Goal: Task Accomplishment & Management: Manage account settings

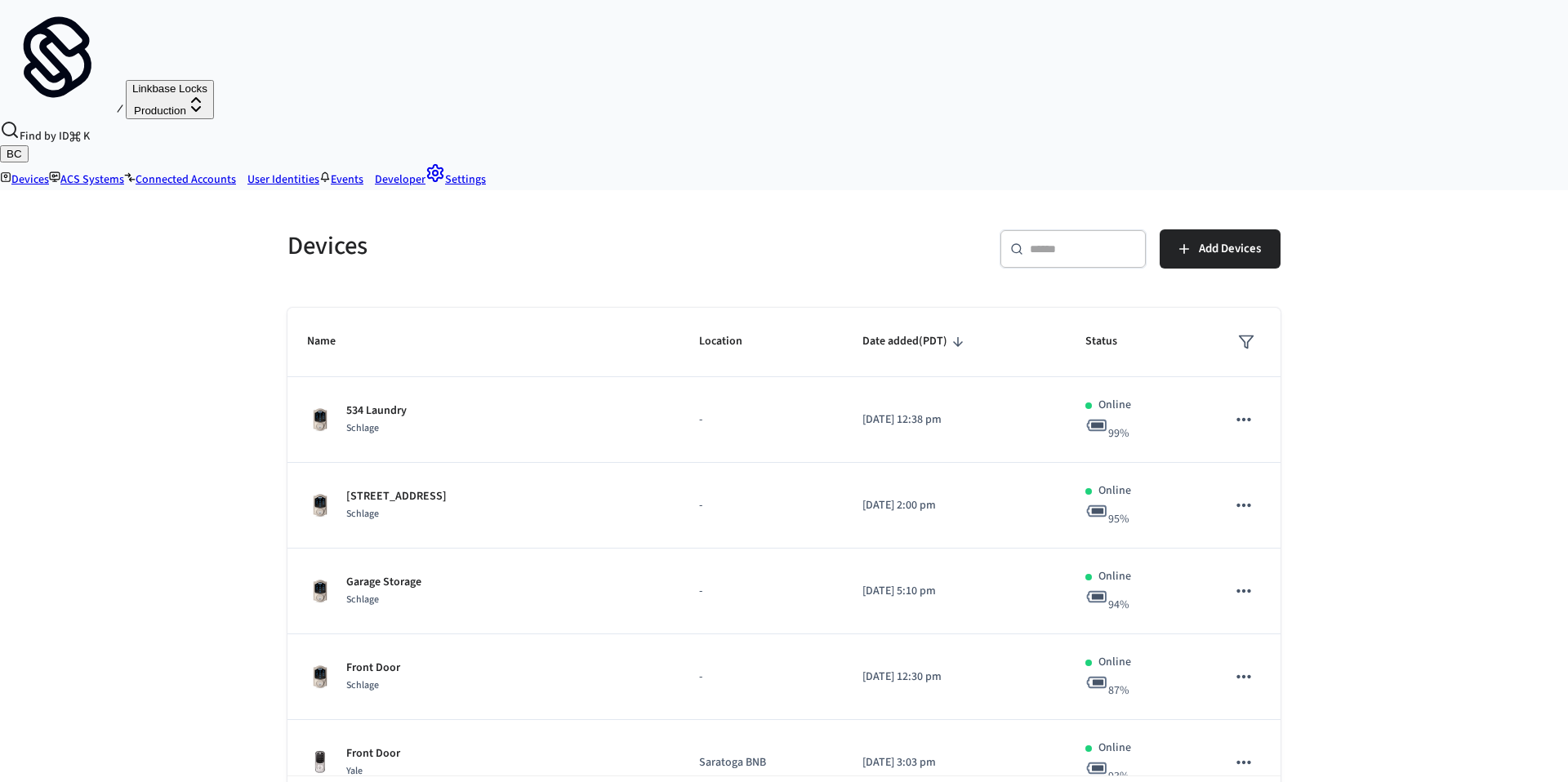
click at [1094, 230] on div "​ ​" at bounding box center [1073, 252] width 147 height 46
click at [1088, 230] on div "​ ​" at bounding box center [1073, 249] width 147 height 39
paste input "******"
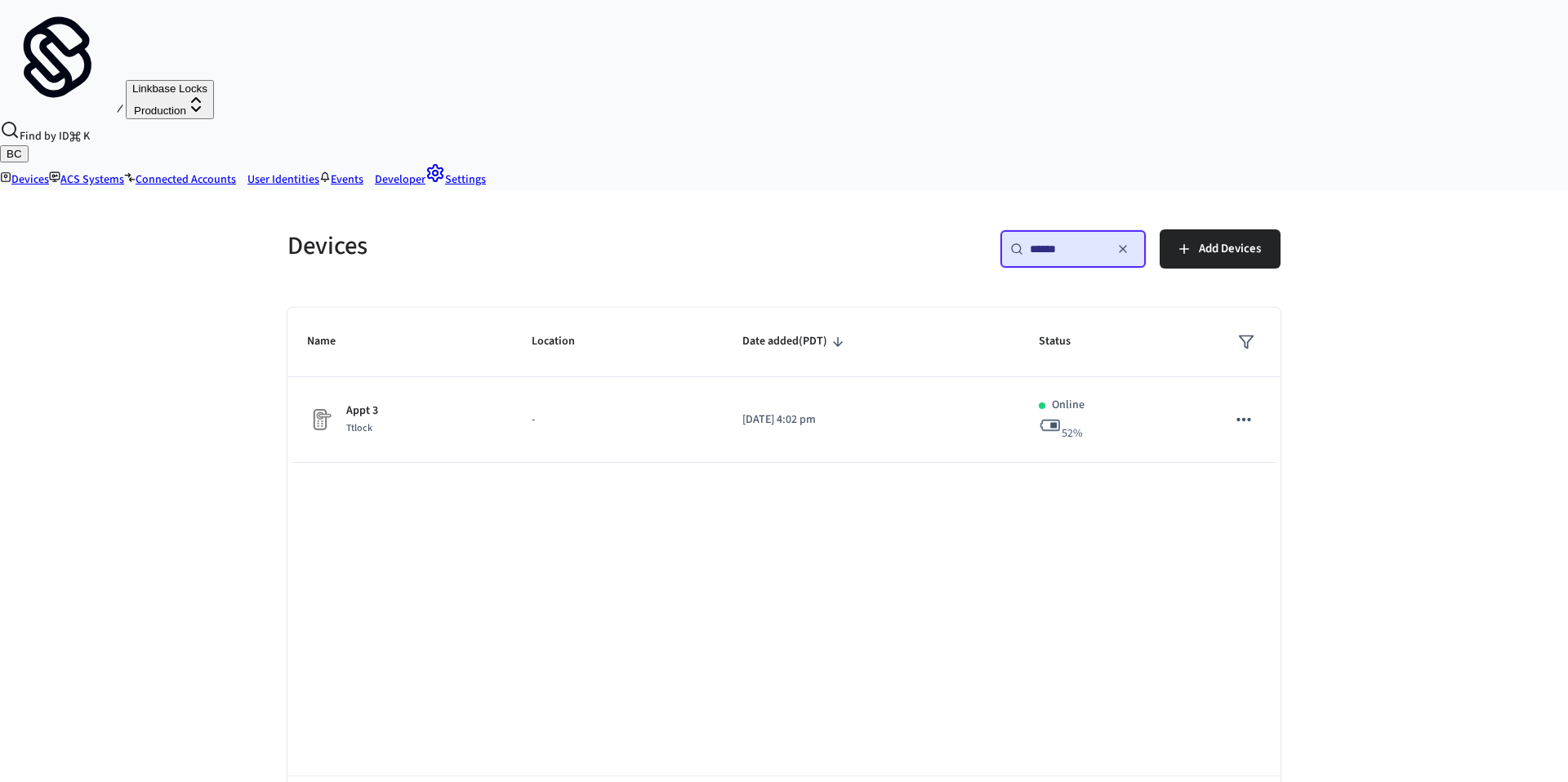
type input "******"
click at [662, 377] on td "-" at bounding box center [617, 419] width 212 height 85
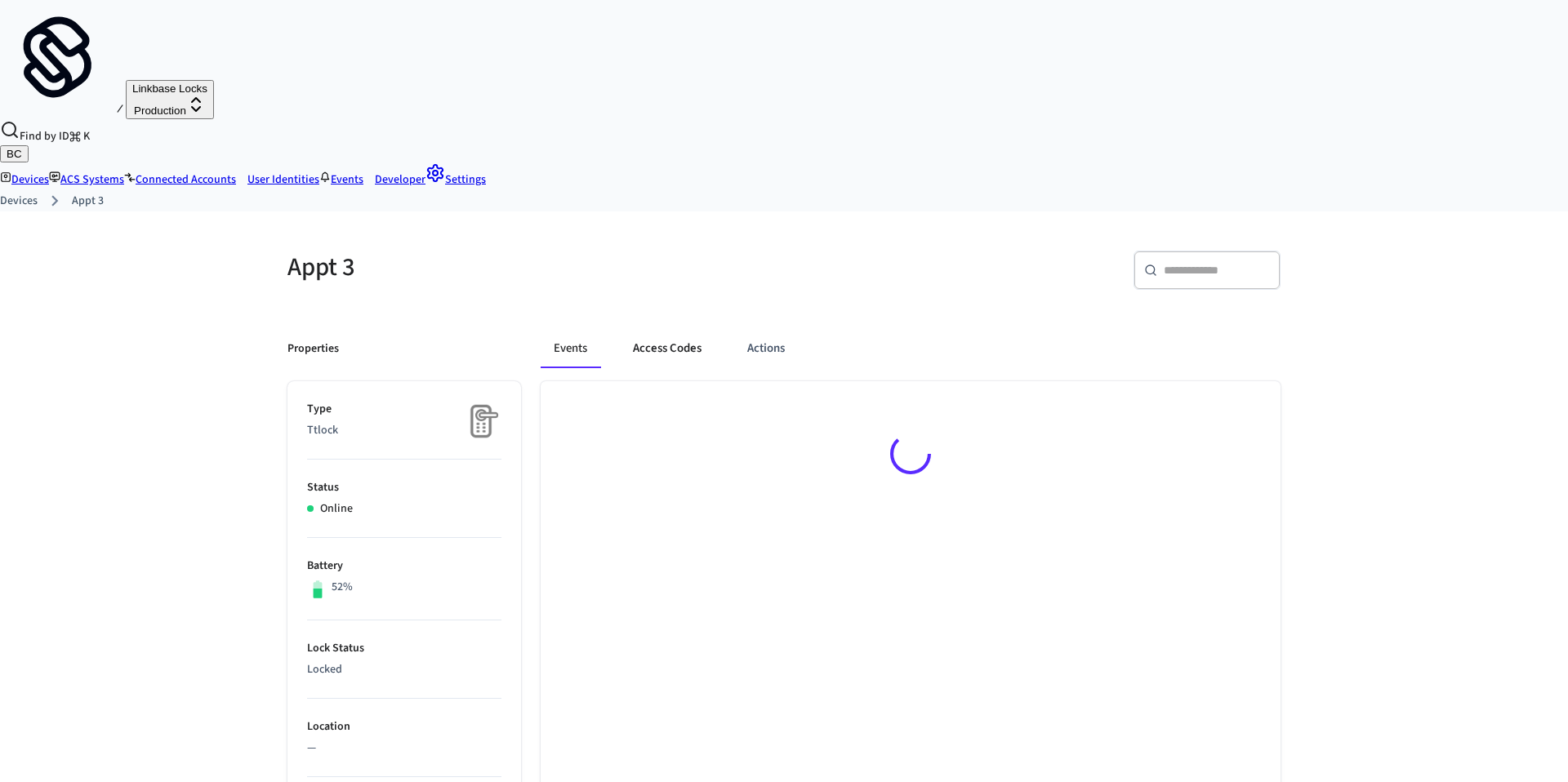
click at [655, 329] on button "Access Codes" at bounding box center [667, 348] width 95 height 39
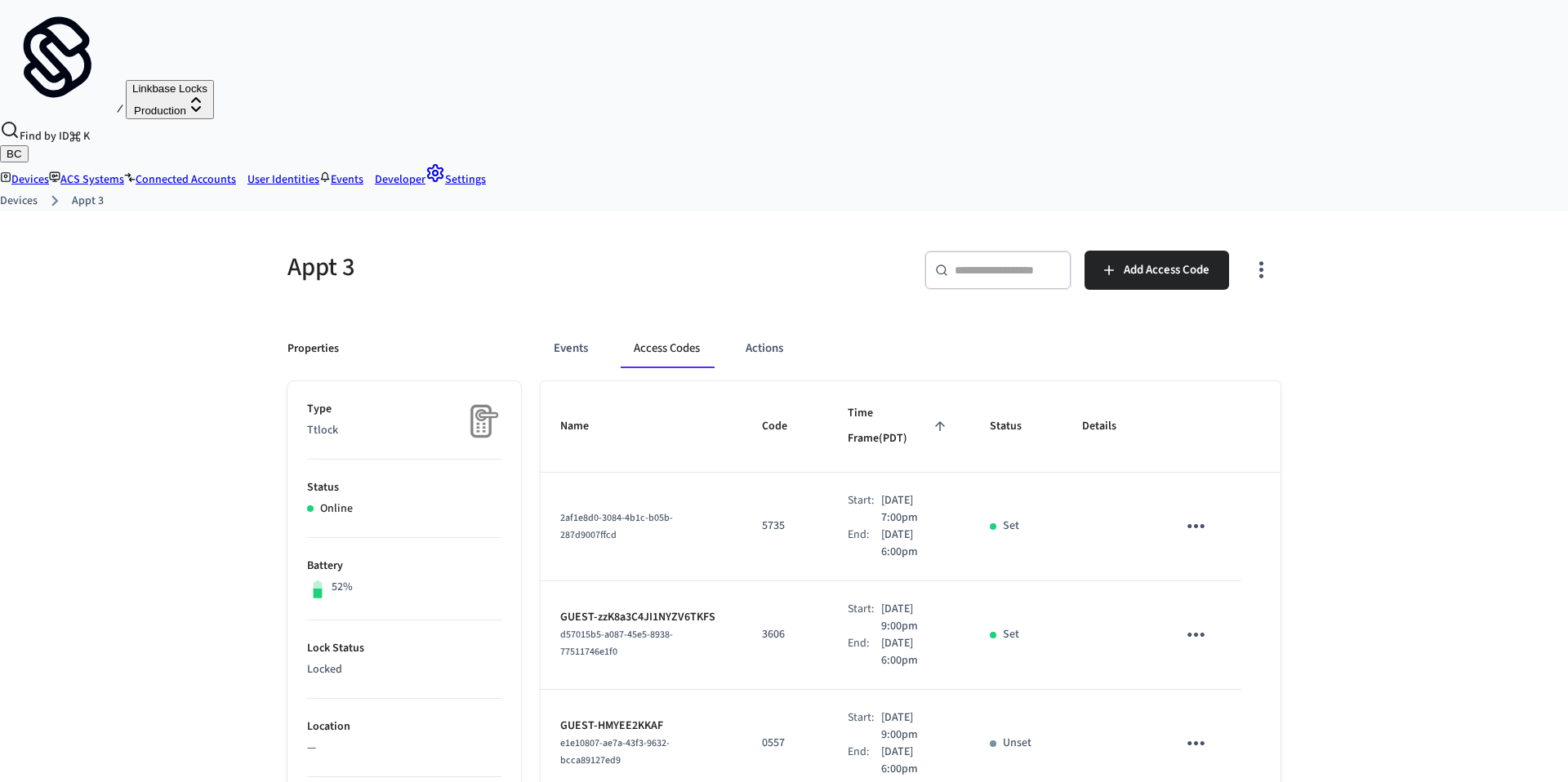
drag, startPoint x: 919, startPoint y: 443, endPoint x: 814, endPoint y: 392, distance: 116.7
click at [814, 473] on tr "2af1e8d0-3084-4b1c-b05b-287d9007ffcd 5735 Start: Aug 11th 2025 7:00pm End: Sep …" at bounding box center [910, 527] width 740 height 109
click at [898, 527] on p "[DATE] 6:00pm" at bounding box center [916, 544] width 69 height 35
drag, startPoint x: 918, startPoint y: 442, endPoint x: 836, endPoint y: 382, distance: 101.6
click at [836, 473] on td "Start: Aug 11th 2025 7:00pm End: Sep 20th 2025 6:00pm" at bounding box center [899, 527] width 142 height 109
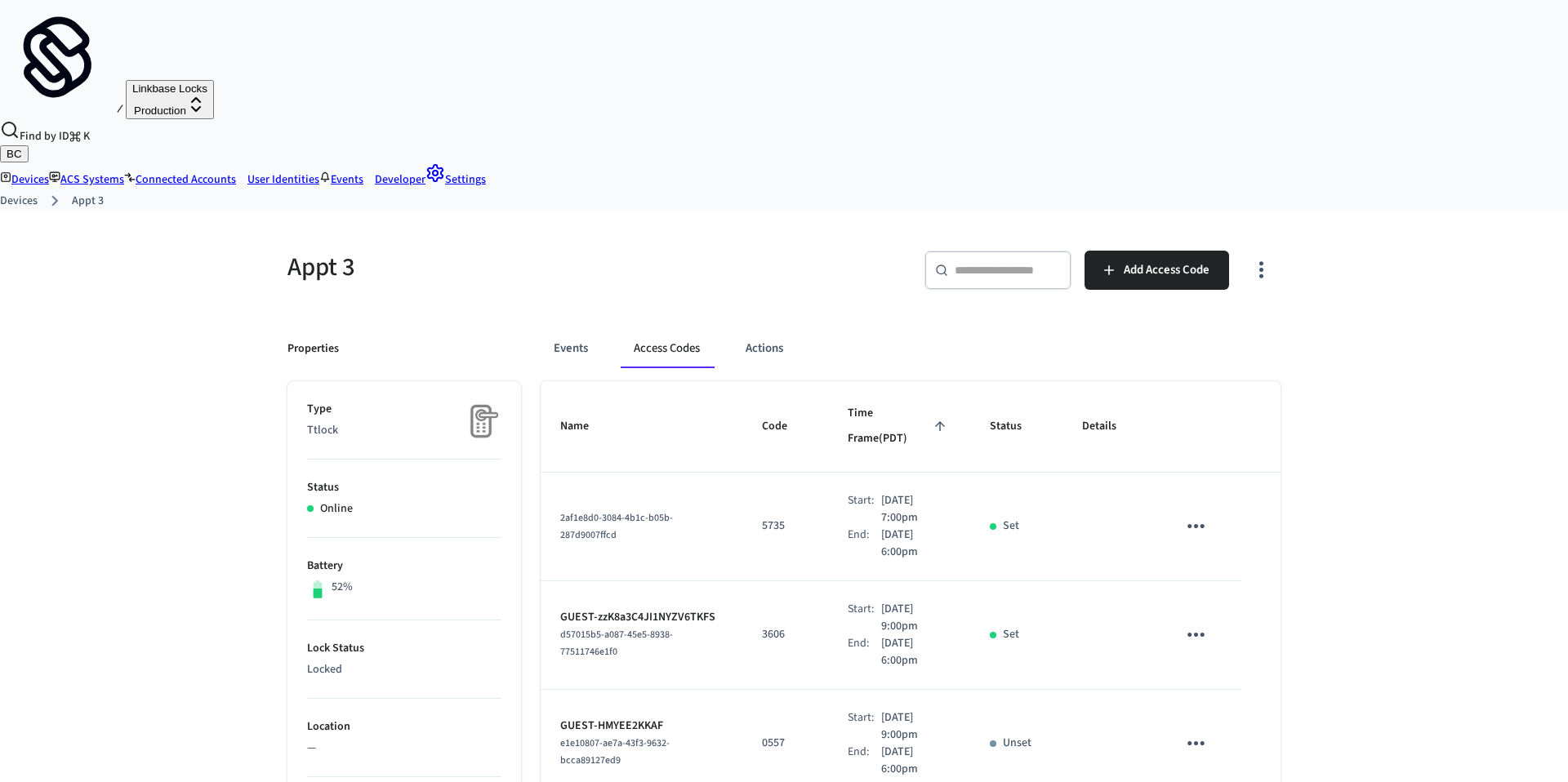
copy div "Start: Aug 11th 2025 7:00pm End: Sep 20th 2025 6:00pm"
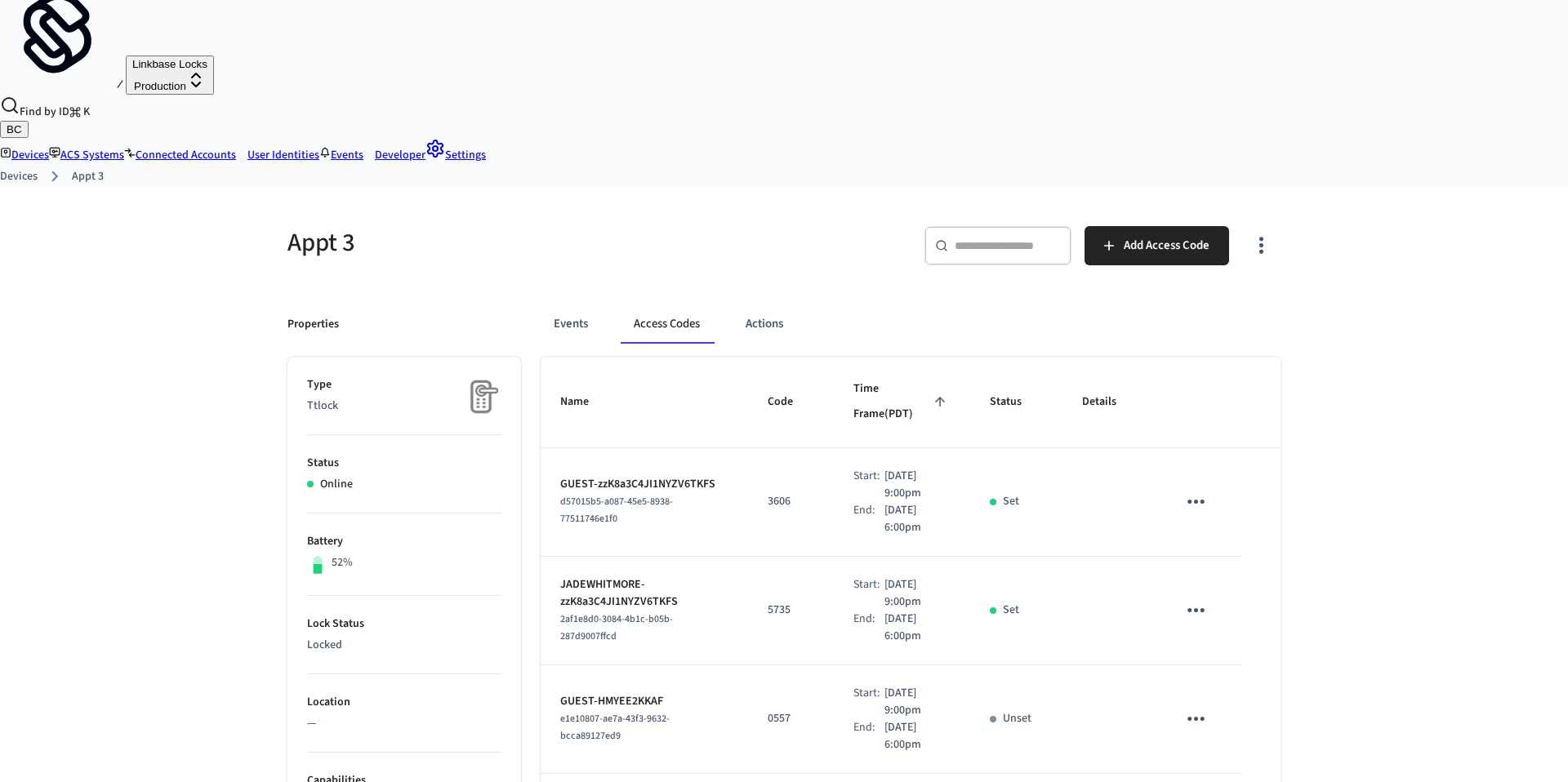
scroll to position [26, 0]
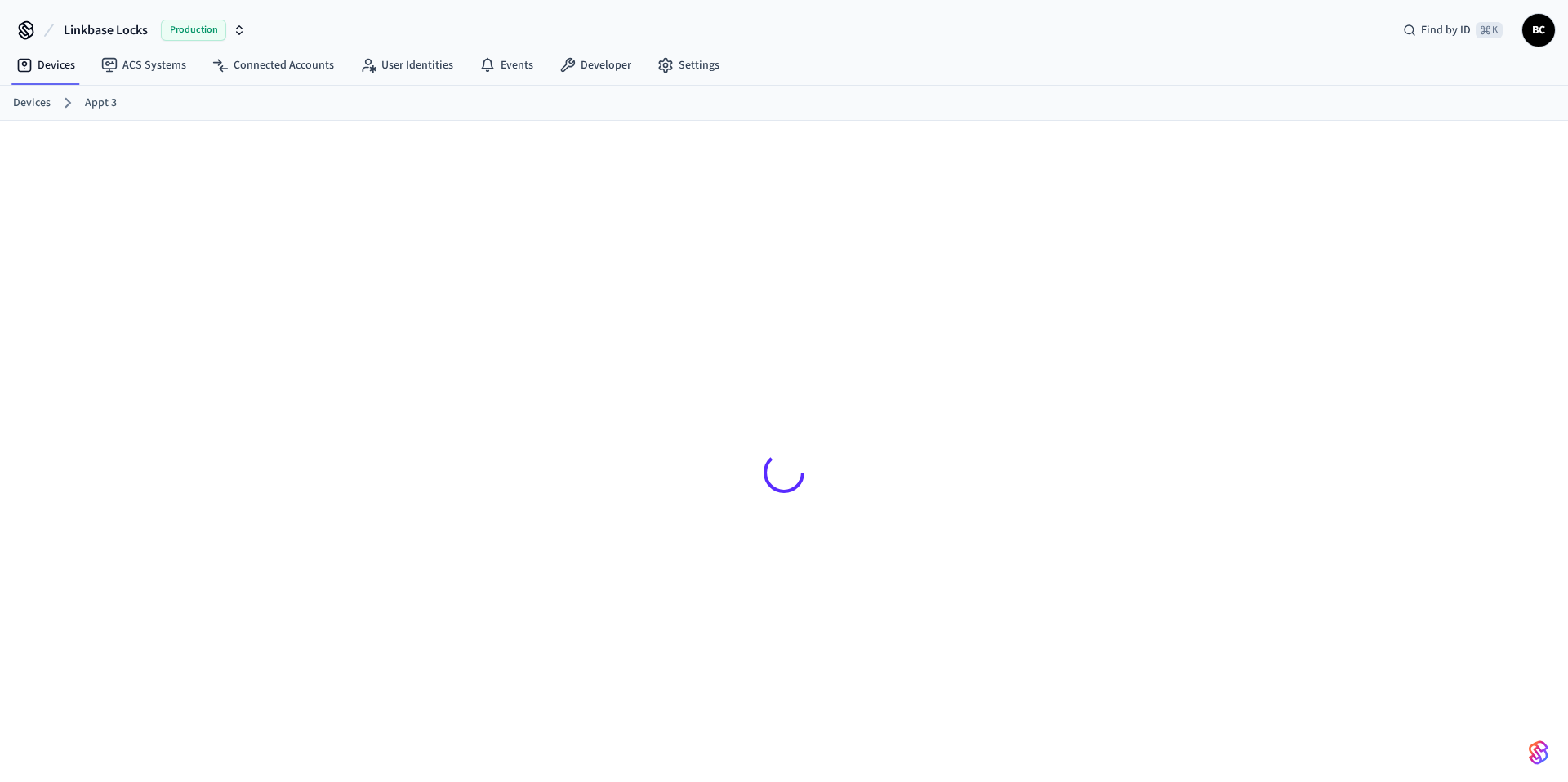
scroll to position [26, 0]
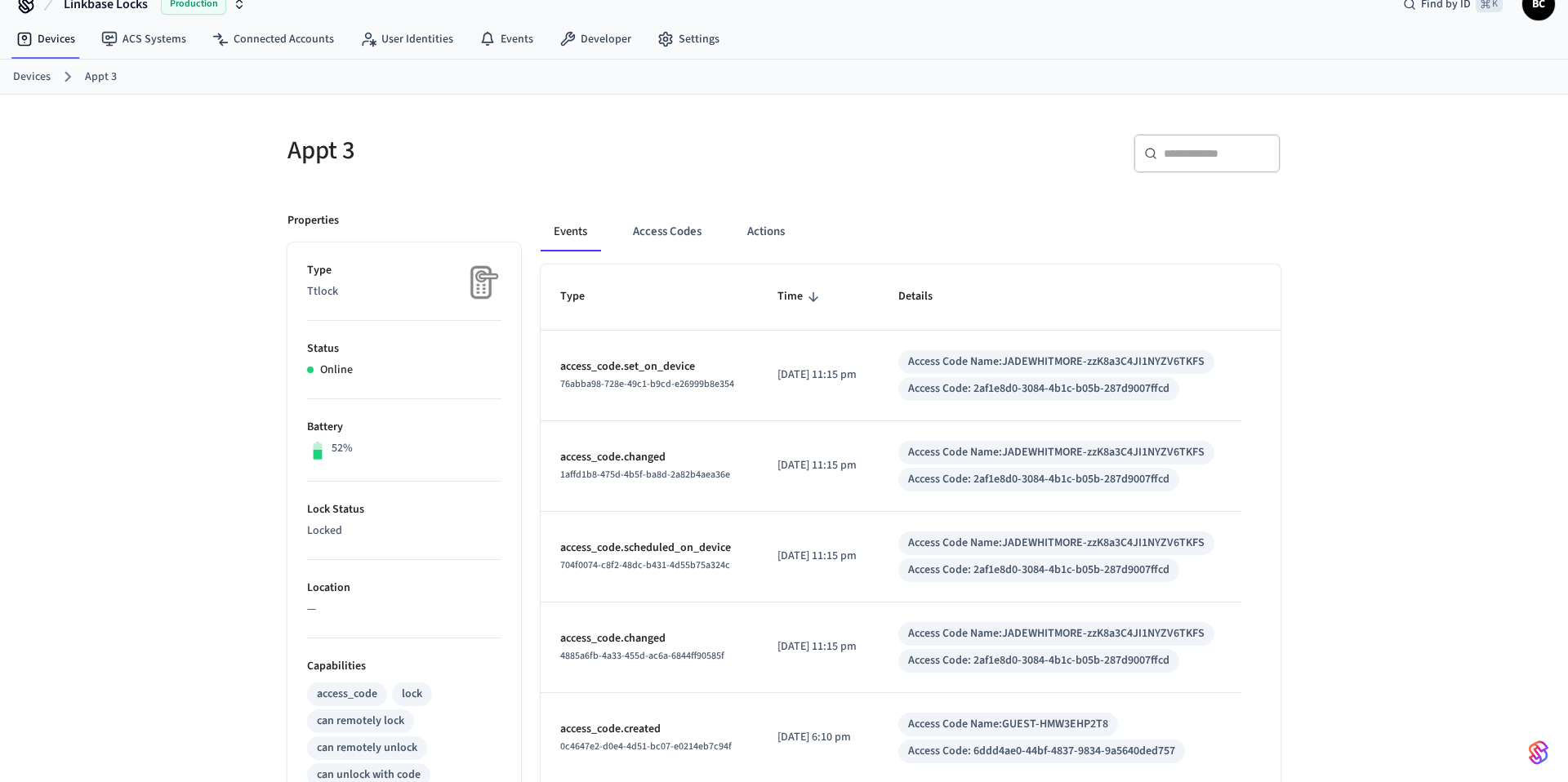
click at [663, 254] on div "Events Access Codes Actions" at bounding box center [910, 238] width 740 height 53
click at [664, 238] on button "Access Codes" at bounding box center [667, 231] width 95 height 39
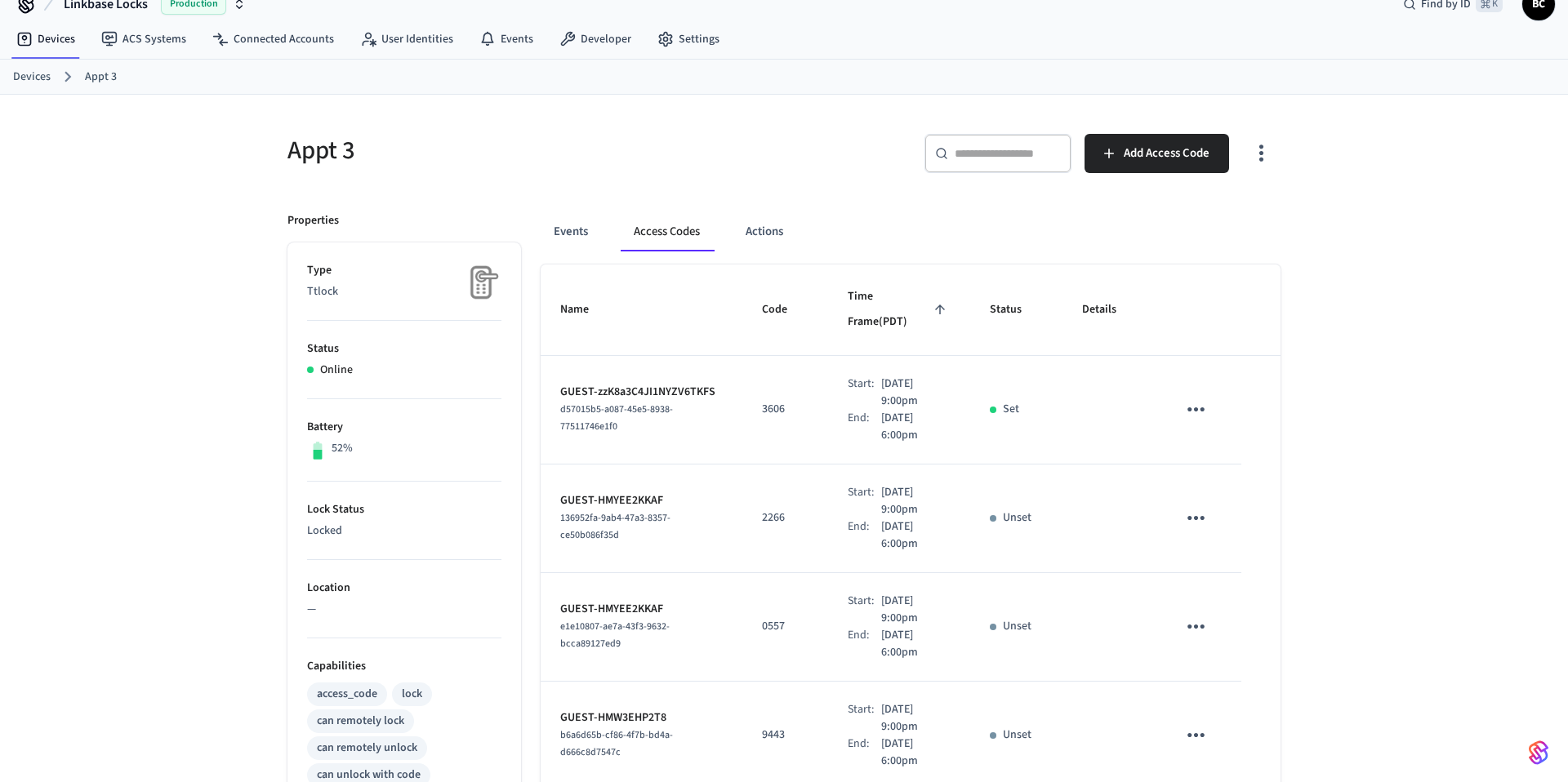
click at [955, 212] on div "Events Access Codes Actions" at bounding box center [910, 231] width 740 height 39
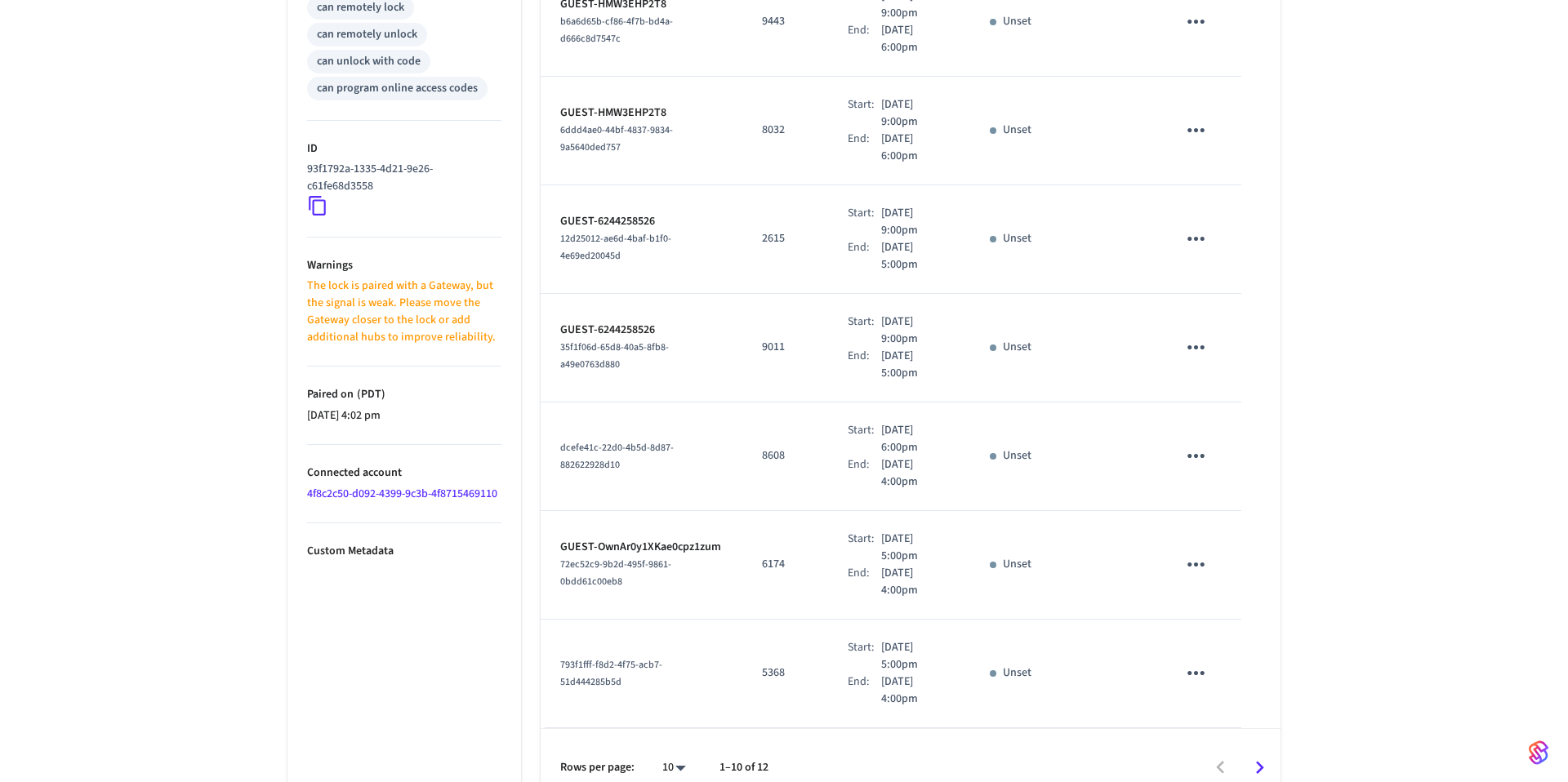
scroll to position [0, 0]
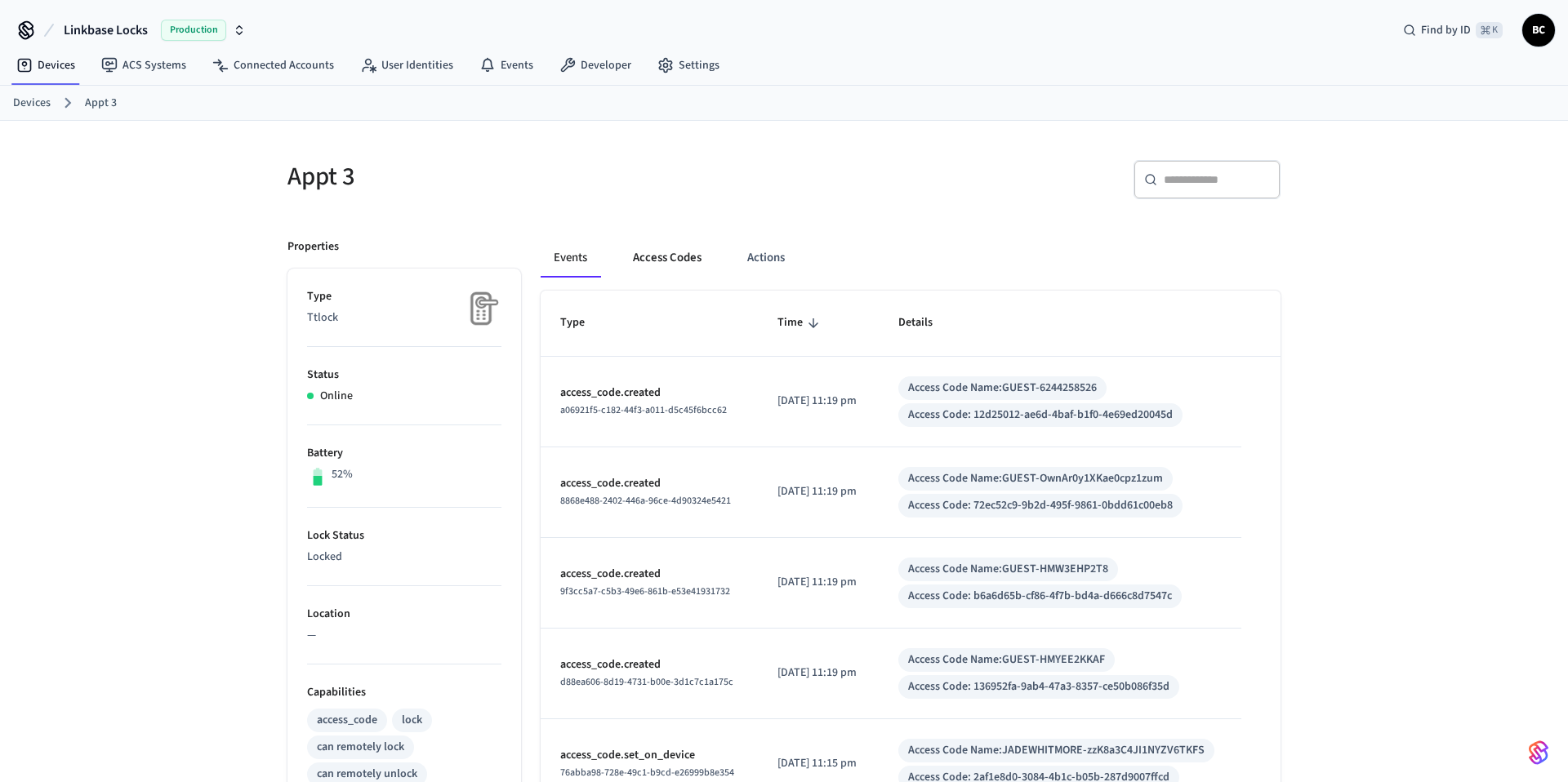
click at [666, 259] on button "Access Codes" at bounding box center [667, 257] width 95 height 39
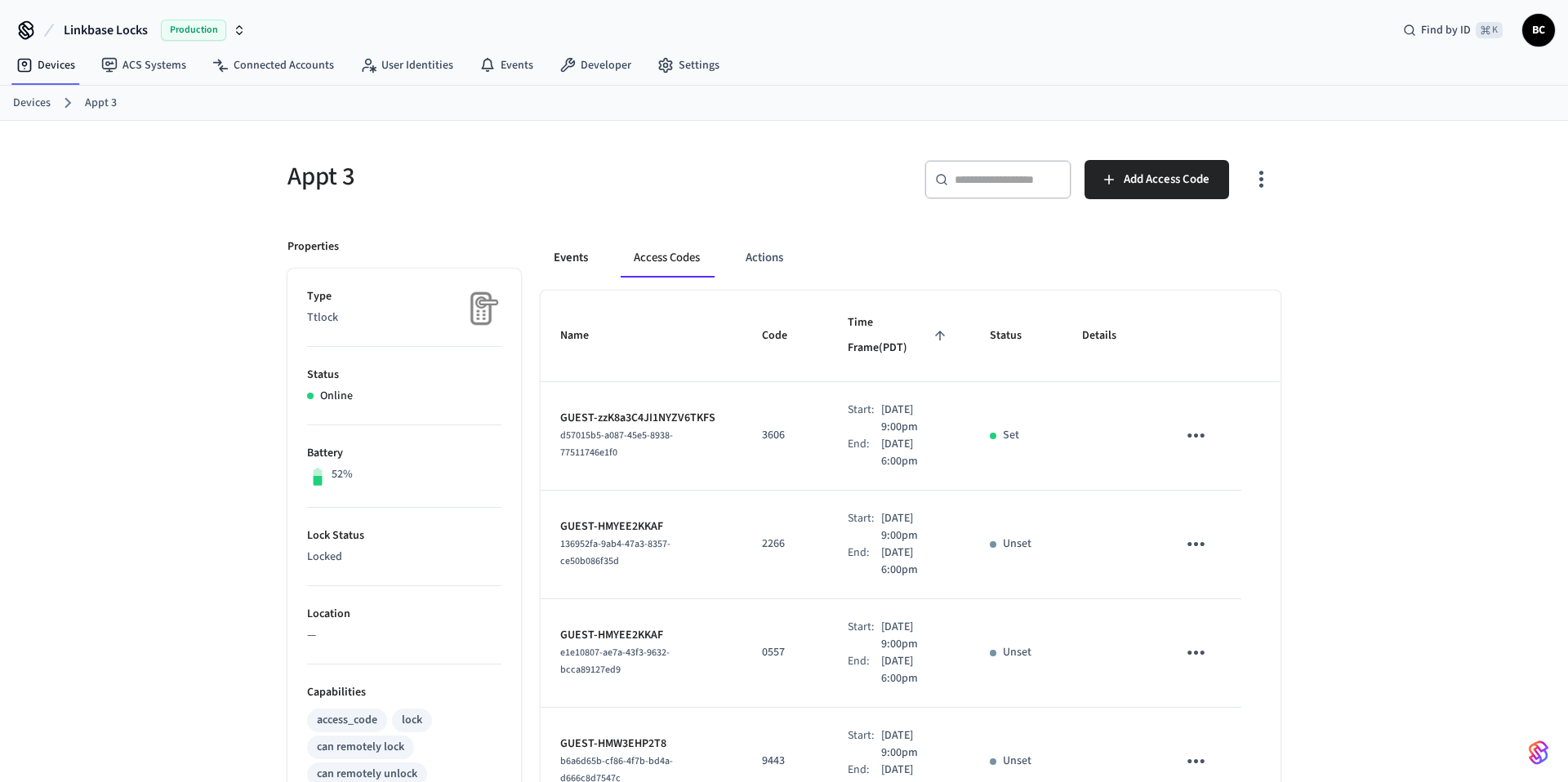
click at [559, 259] on button "Events" at bounding box center [571, 257] width 60 height 39
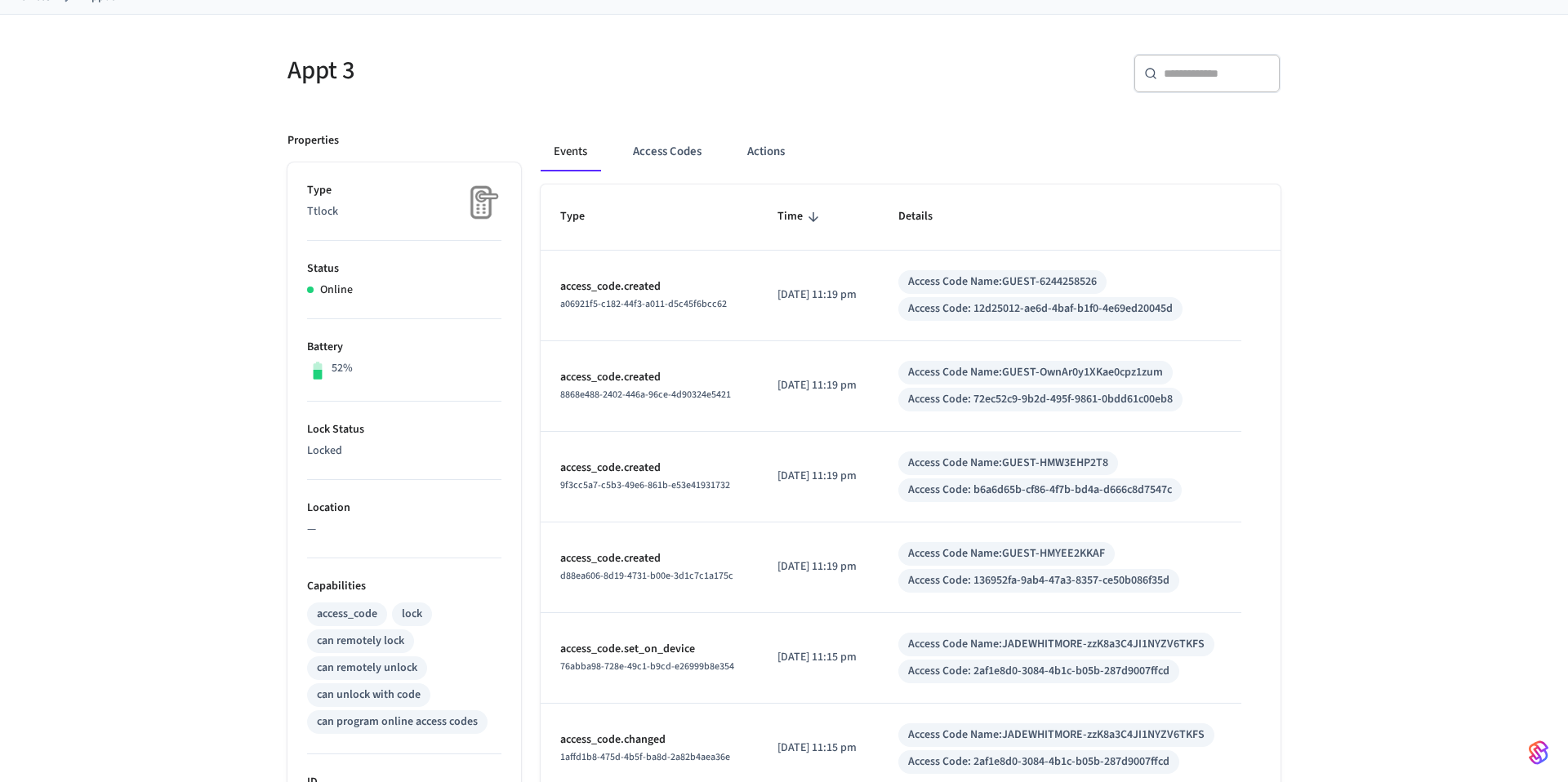
scroll to position [102, 0]
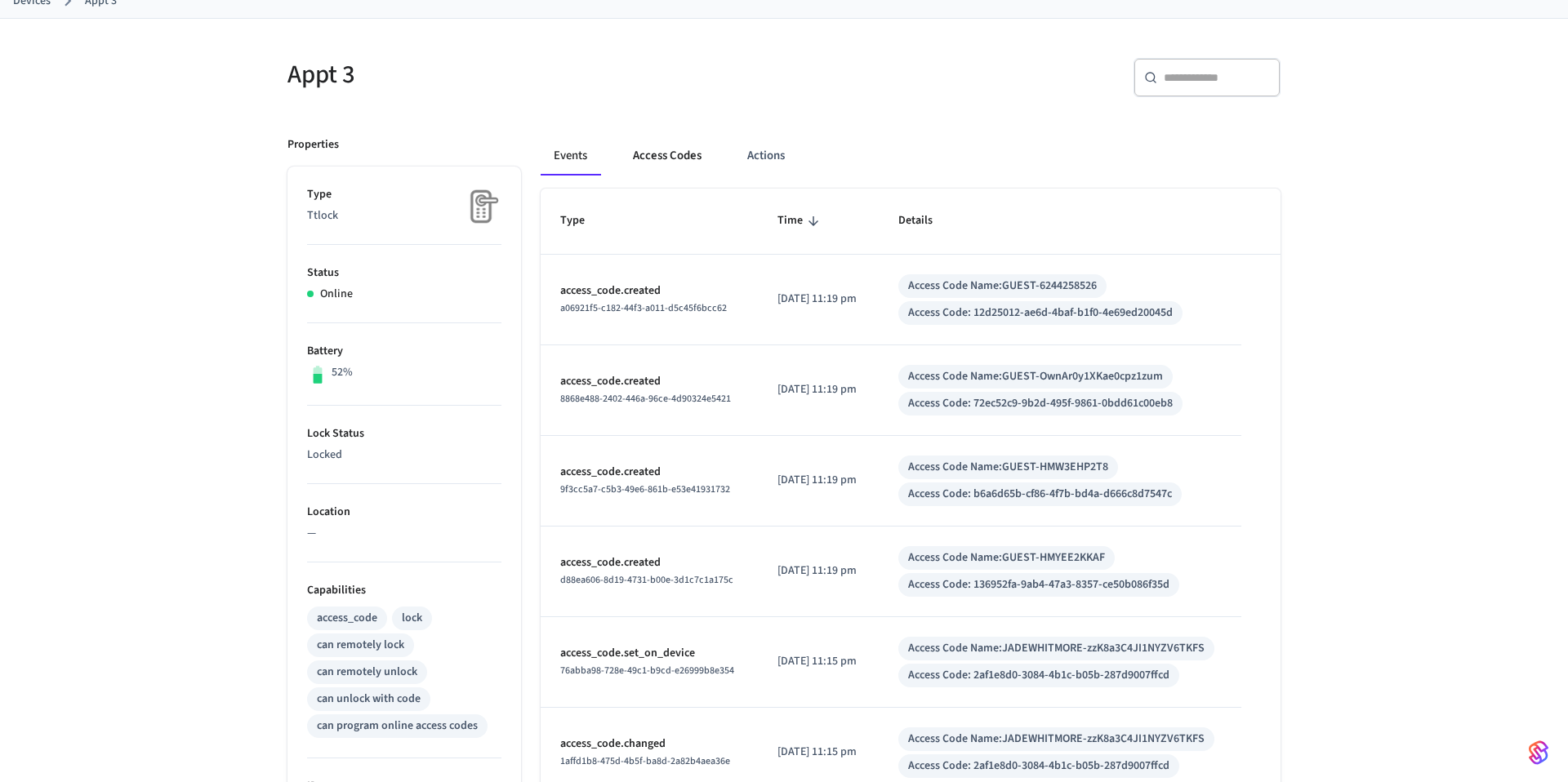
click at [655, 162] on button "Access Codes" at bounding box center [667, 155] width 95 height 39
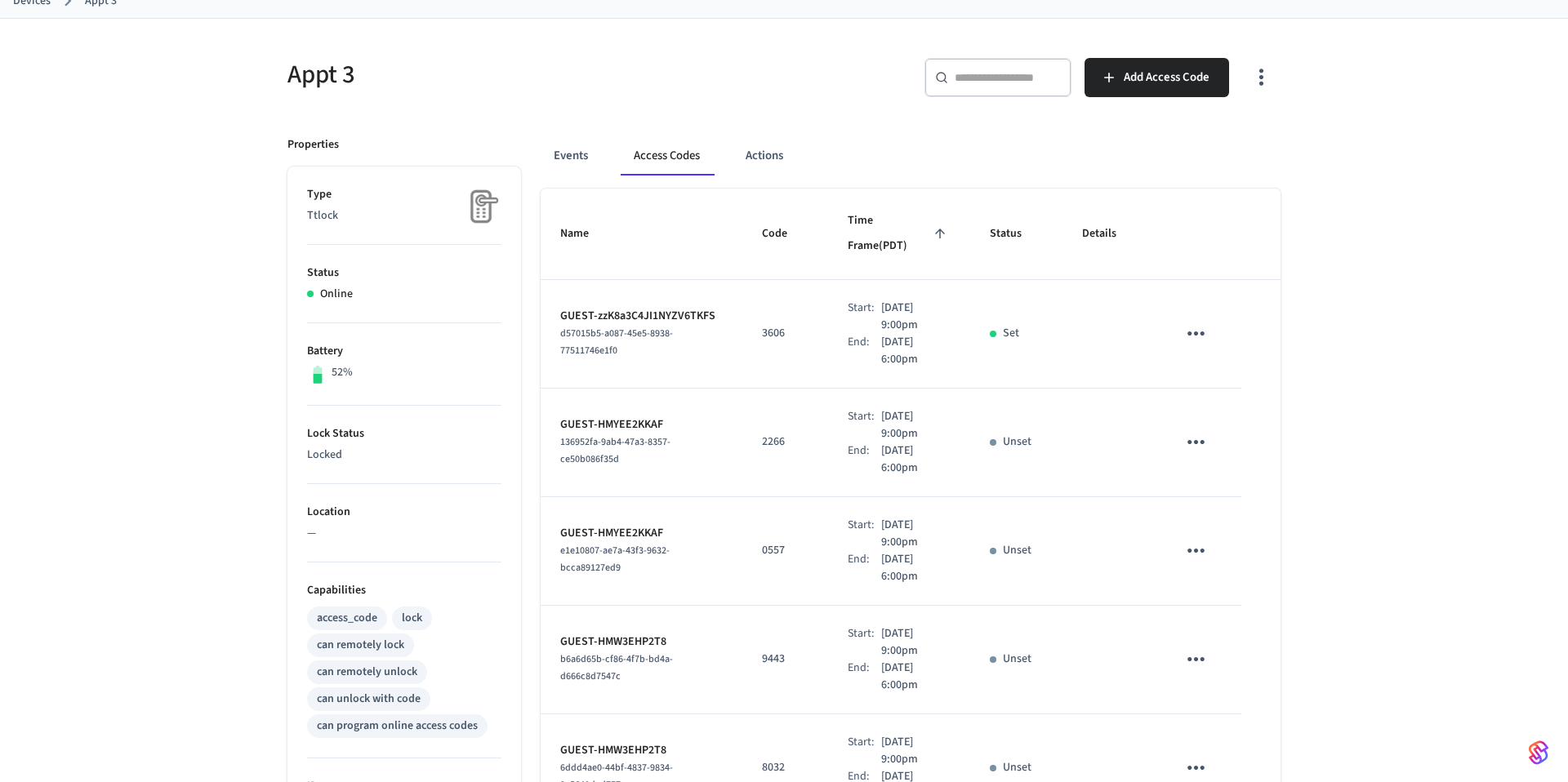
click at [688, 90] on h5 "Appt 3" at bounding box center [531, 74] width 487 height 34
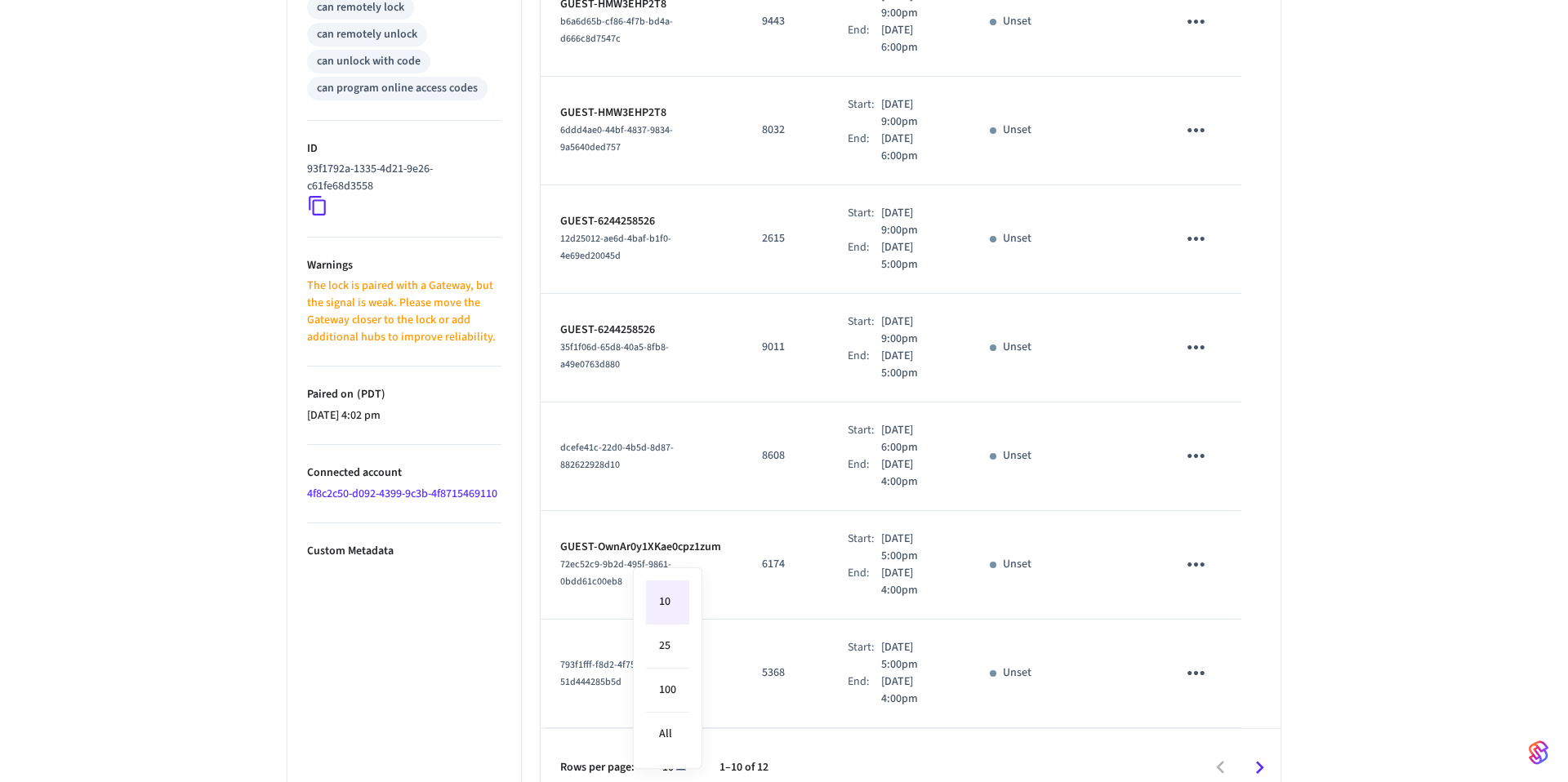
click at [673, 734] on body "Linkbase Locks Production Find by ID ⌘ K BC Devices ACS Systems Connected Accou…" at bounding box center [784, 34] width 1568 height 1548
click at [672, 729] on li "All" at bounding box center [667, 735] width 43 height 43
type input "**"
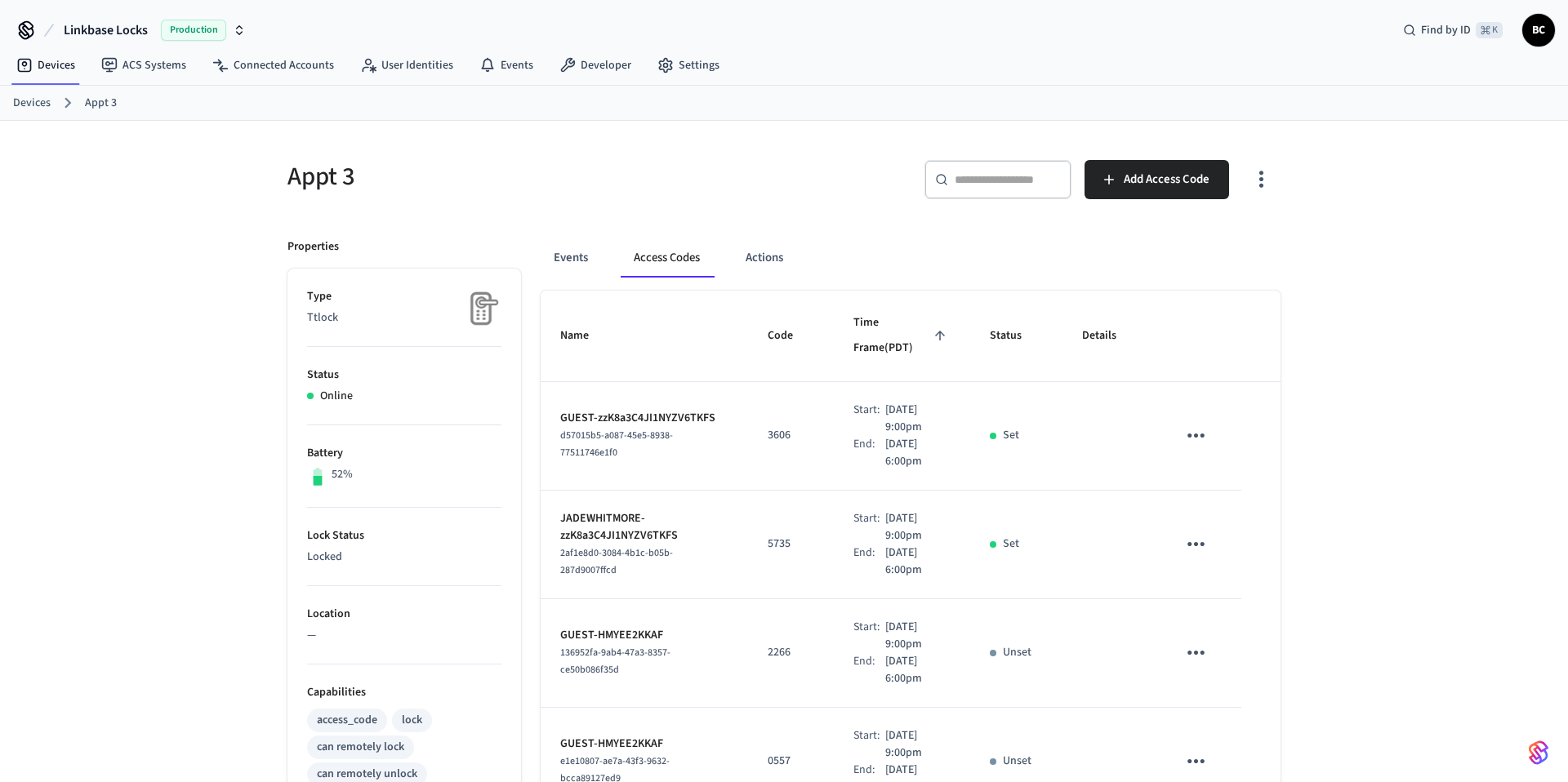
scroll to position [27, 0]
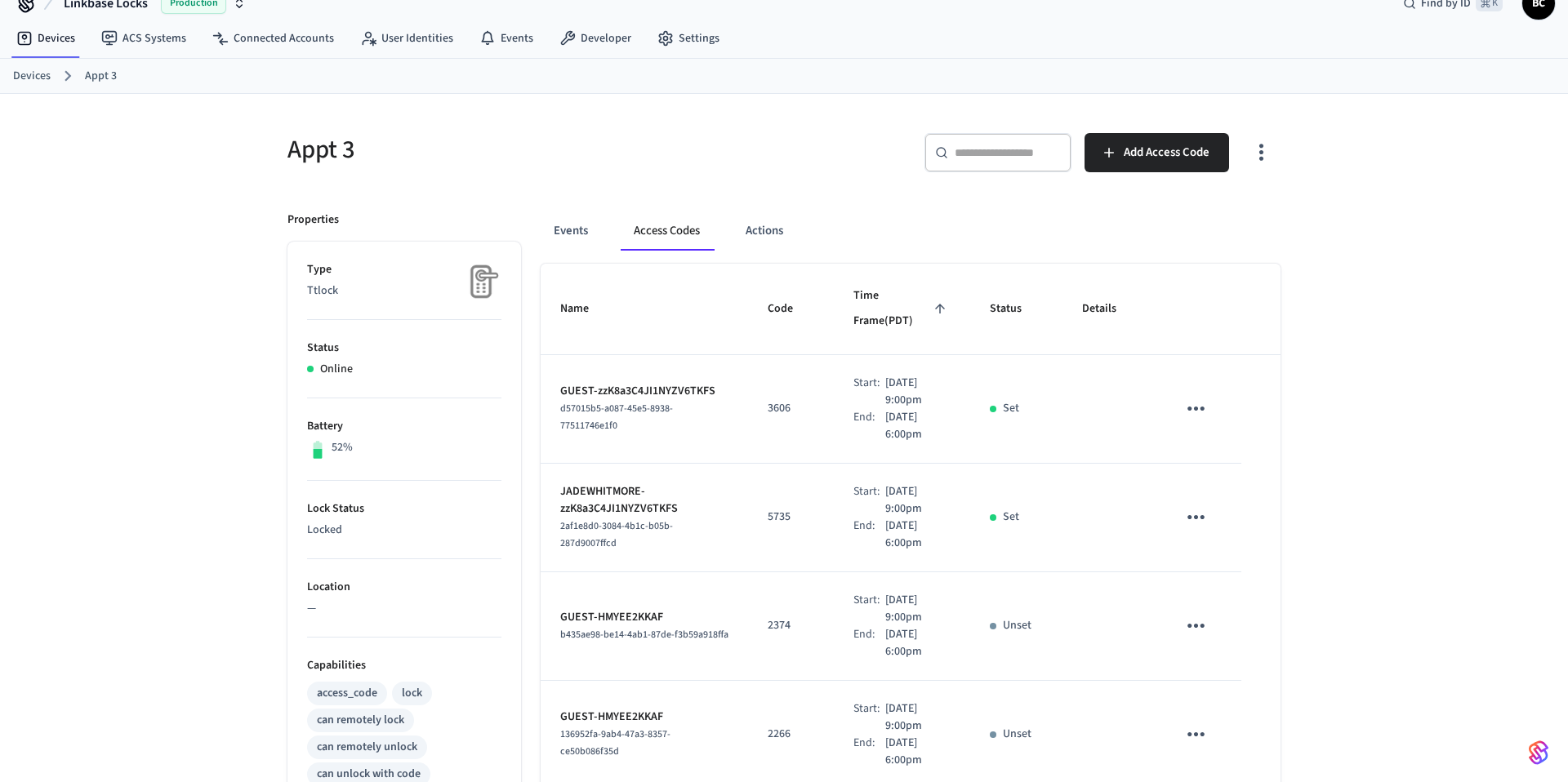
click at [731, 148] on h5 "Appt 3" at bounding box center [531, 149] width 487 height 34
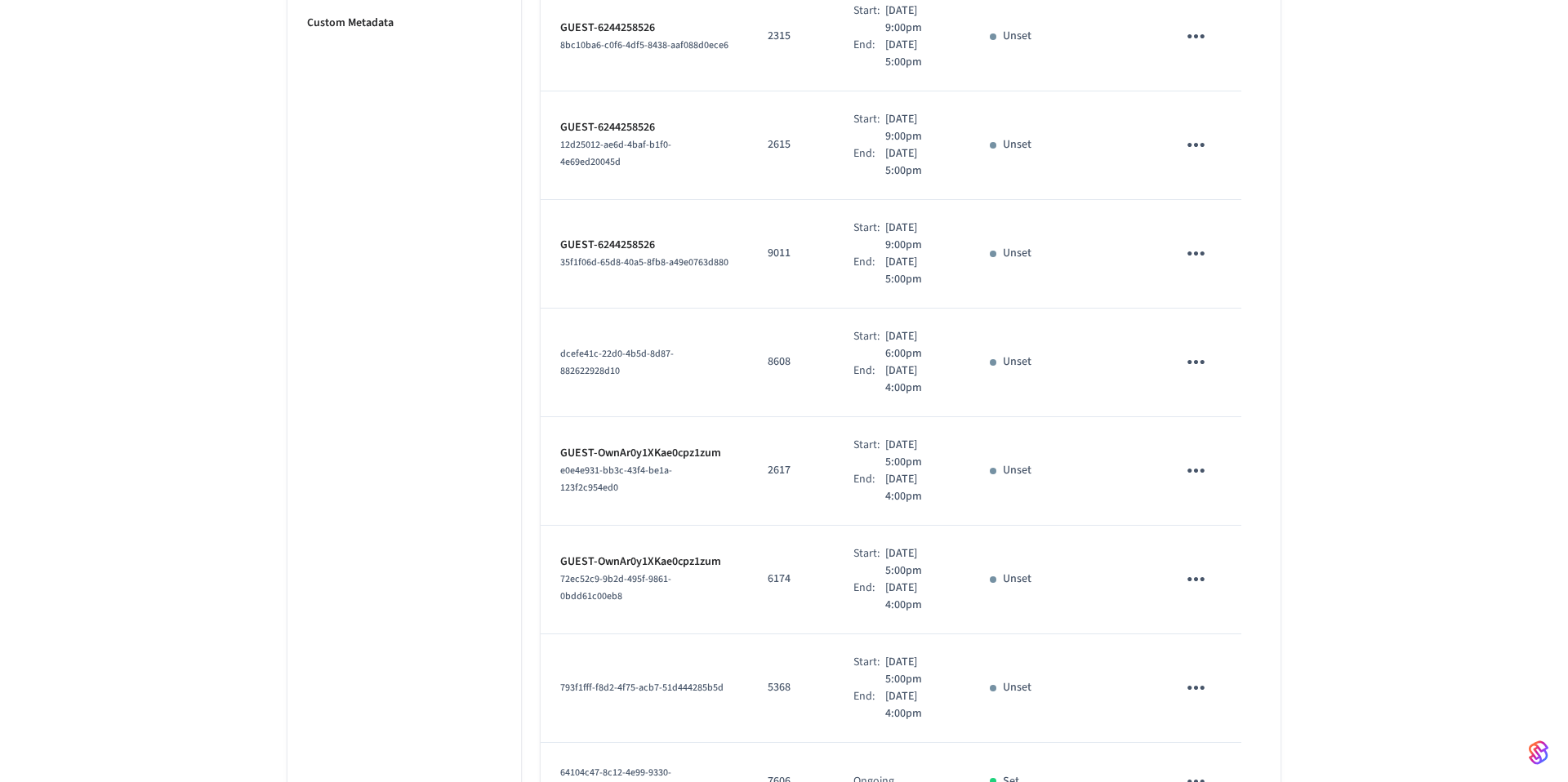
scroll to position [1386, 0]
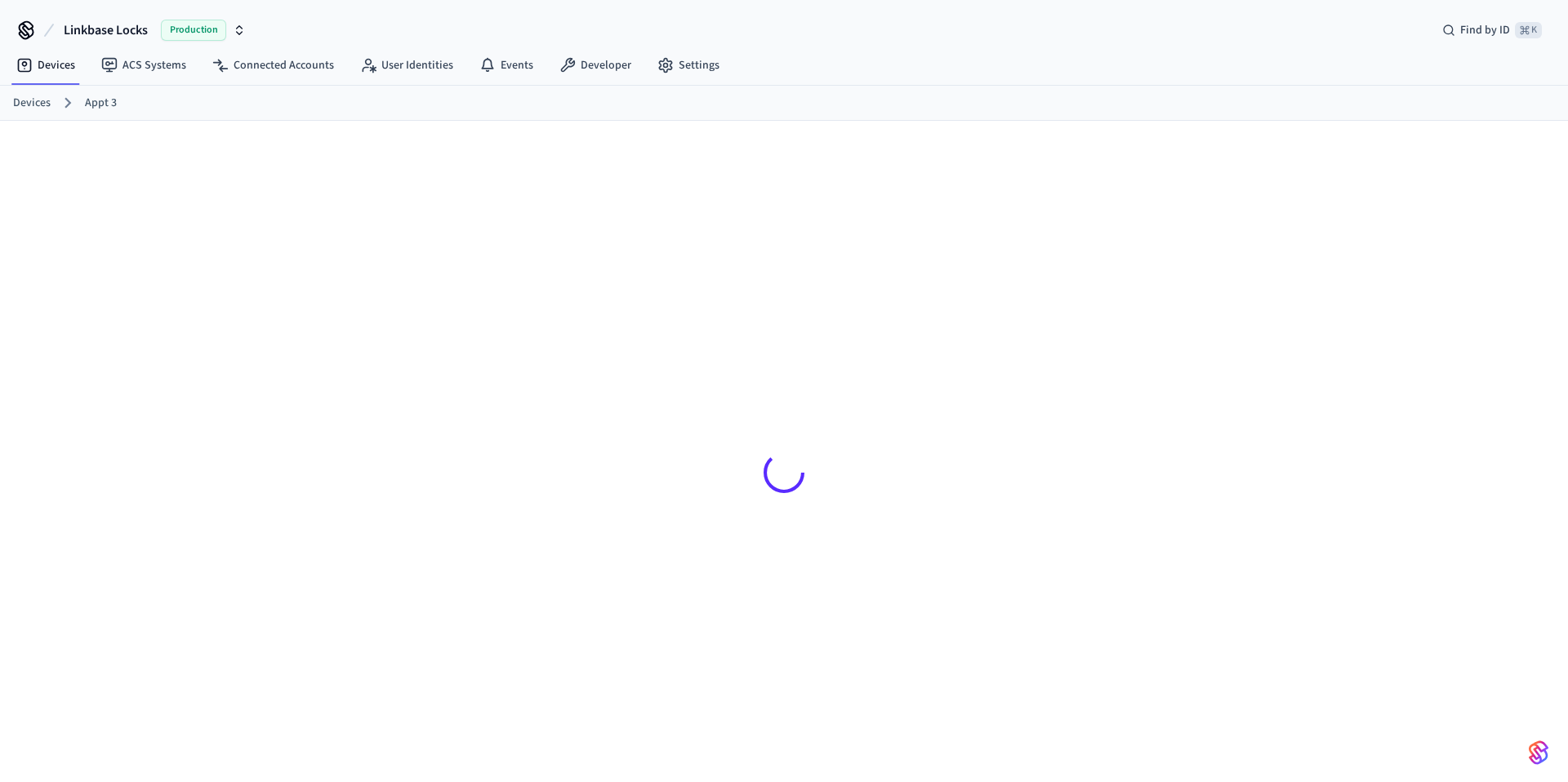
scroll to position [22, 0]
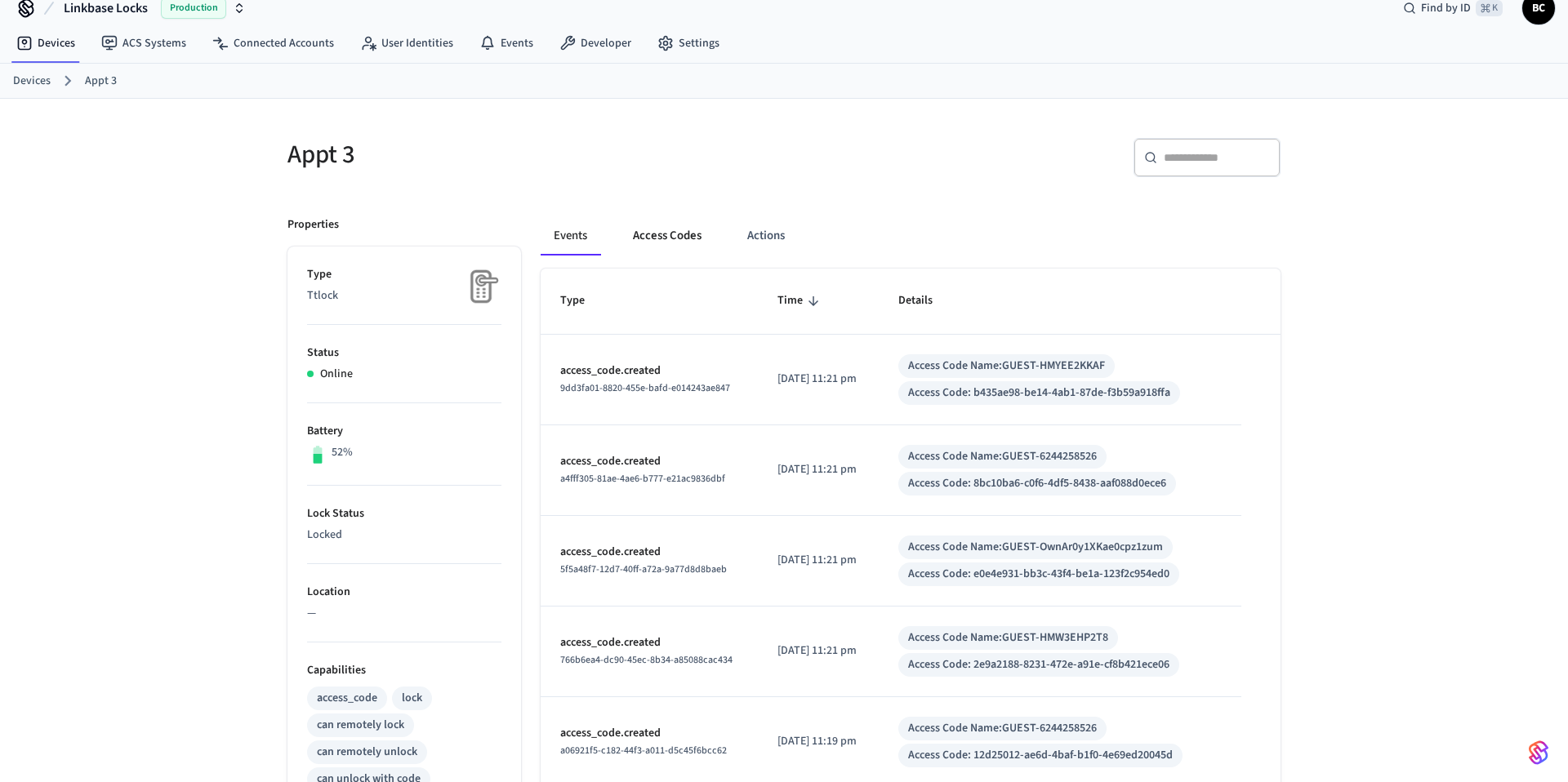
click at [675, 243] on button "Access Codes" at bounding box center [667, 236] width 95 height 39
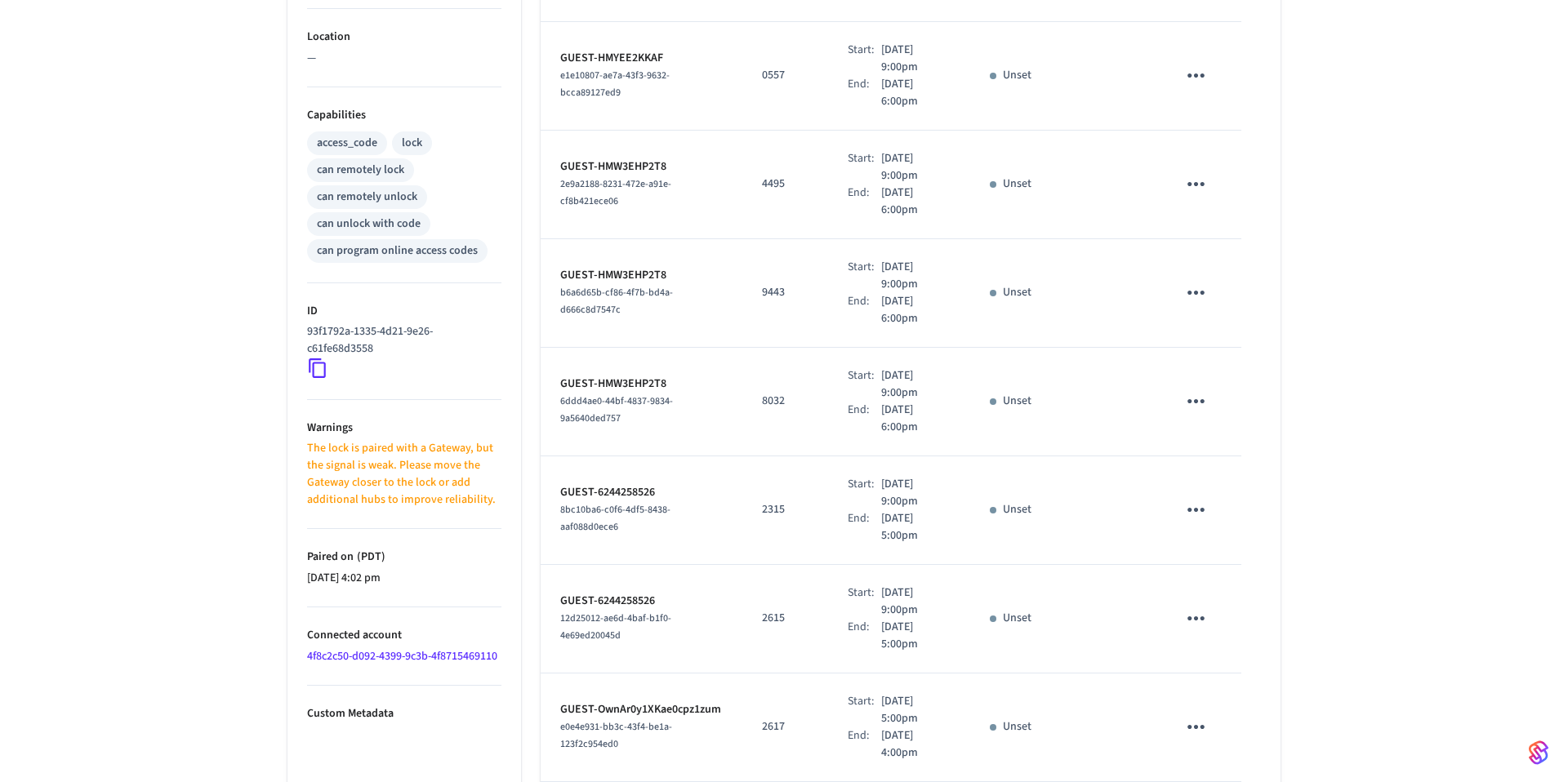
scroll to position [740, 0]
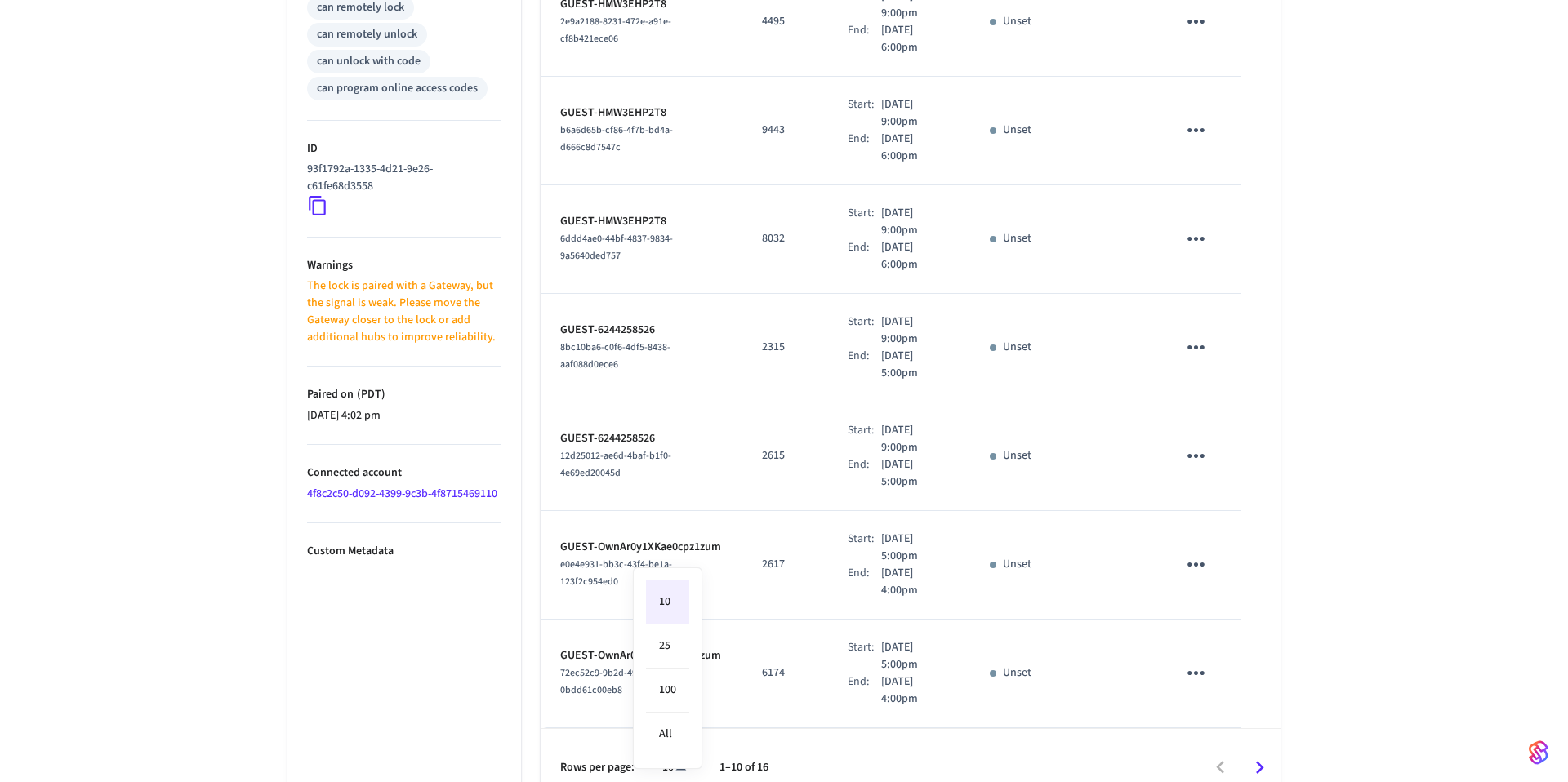
click at [668, 736] on body "Linkbase Locks Production Find by ID ⌘ K BC Devices ACS Systems Connected Accou…" at bounding box center [784, 34] width 1568 height 1548
click at [670, 726] on li "All" at bounding box center [667, 735] width 43 height 43
type input "**"
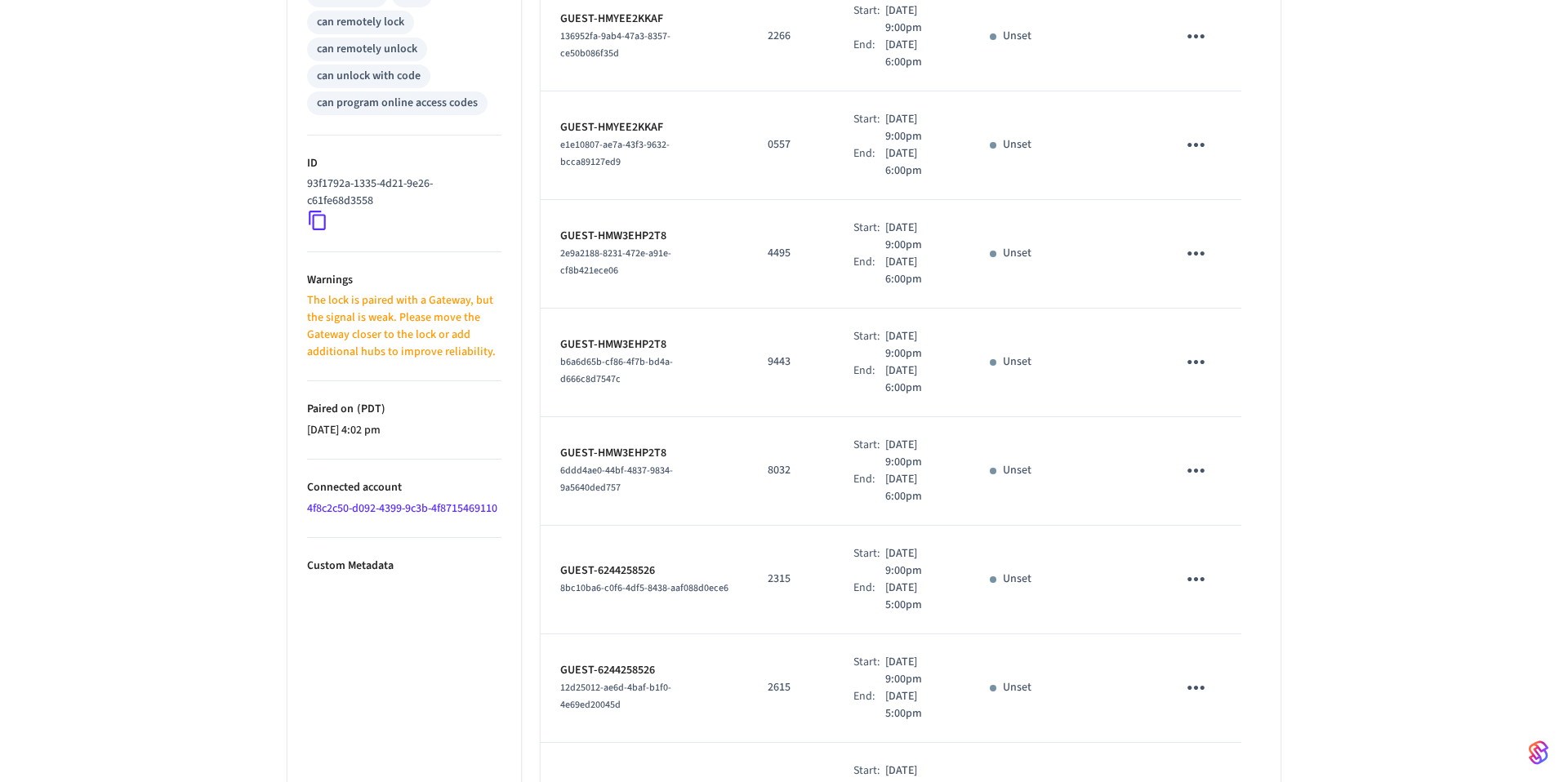
scroll to position [0, 0]
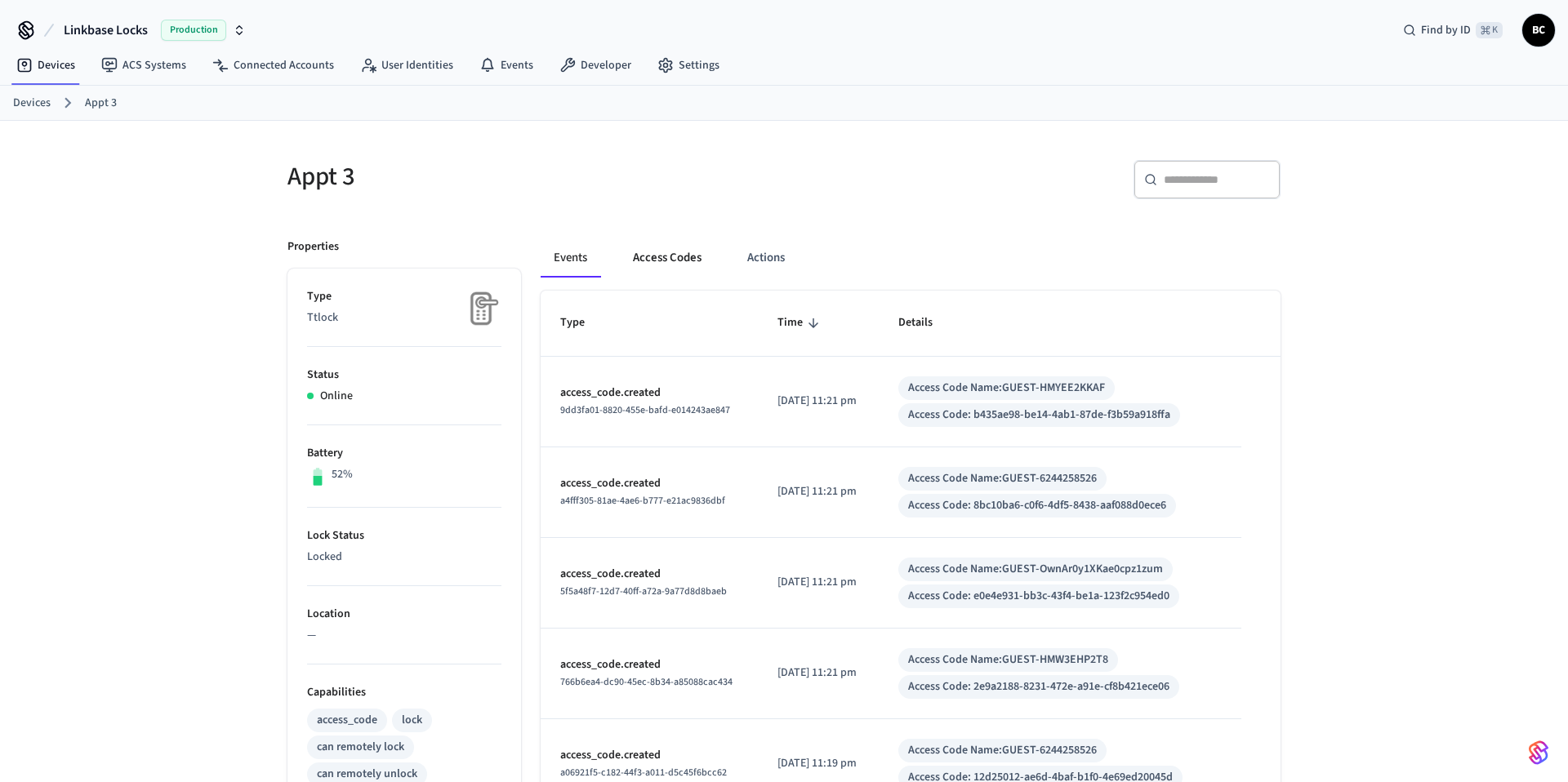
click at [686, 259] on button "Access Codes" at bounding box center [667, 257] width 95 height 39
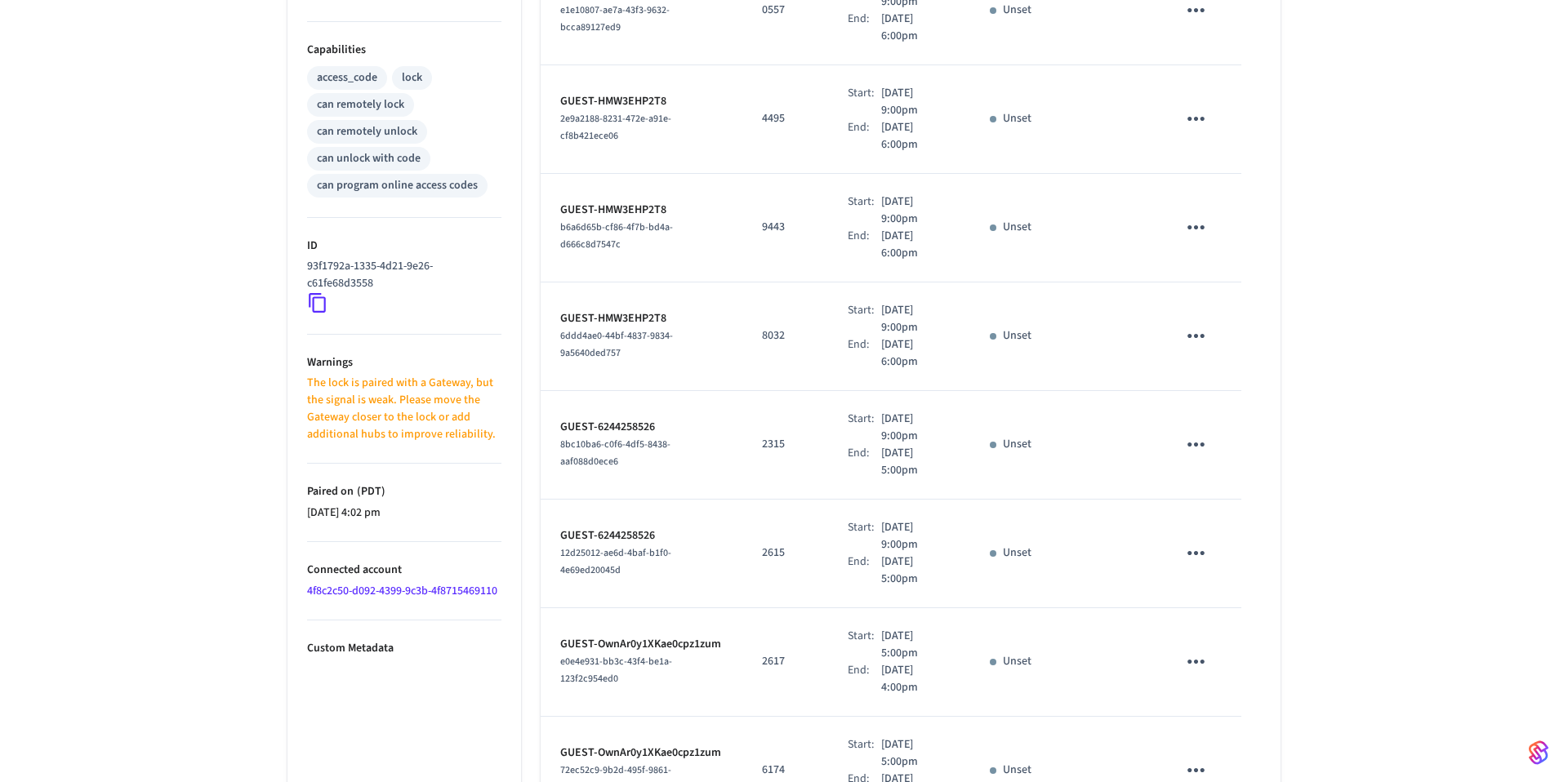
scroll to position [740, 0]
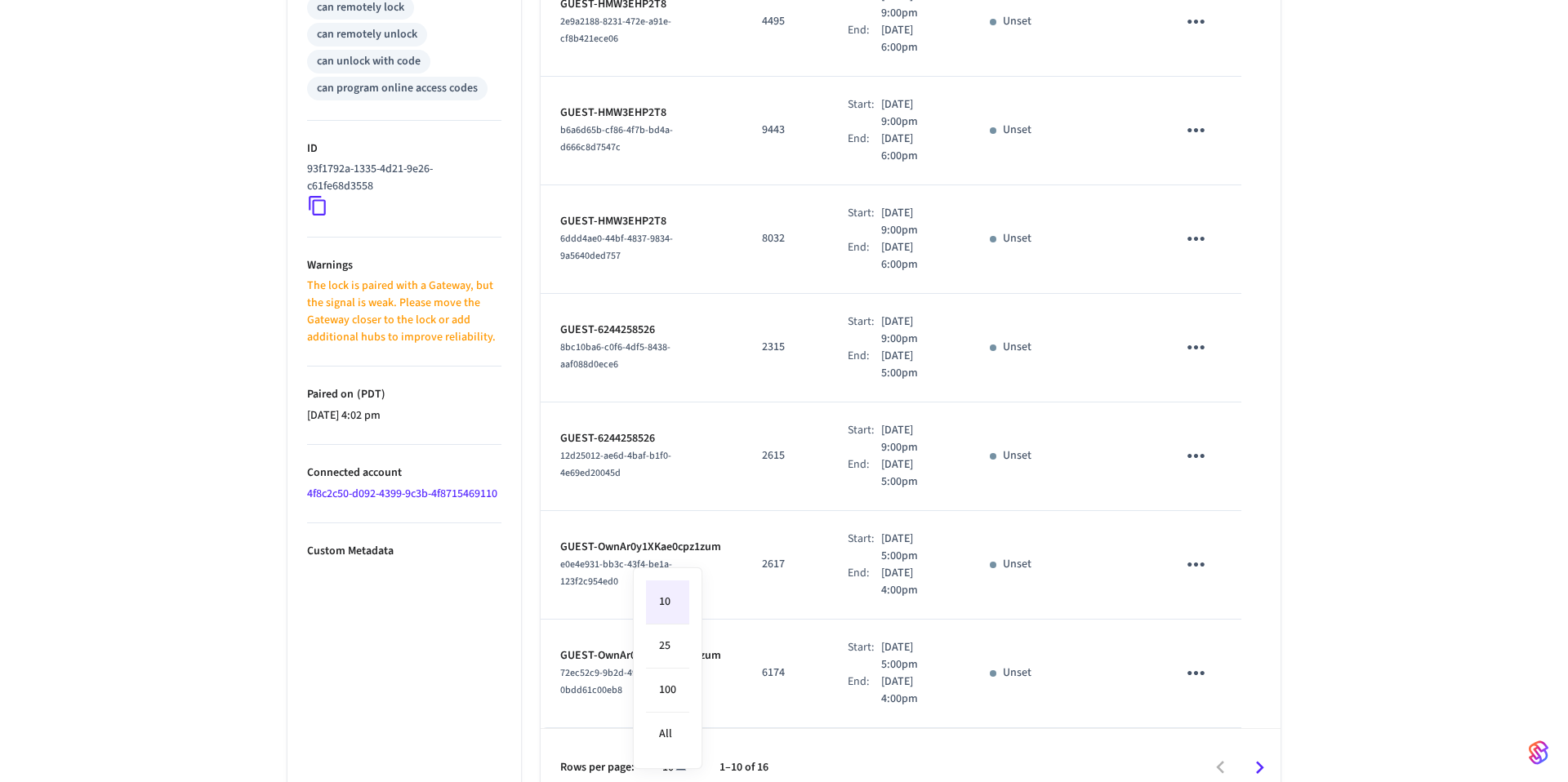
click at [682, 741] on body "Linkbase Locks Production Find by ID ⌘ K BC Devices ACS Systems Connected Accou…" at bounding box center [784, 34] width 1568 height 1548
click at [681, 736] on li "All" at bounding box center [667, 735] width 43 height 43
type input "**"
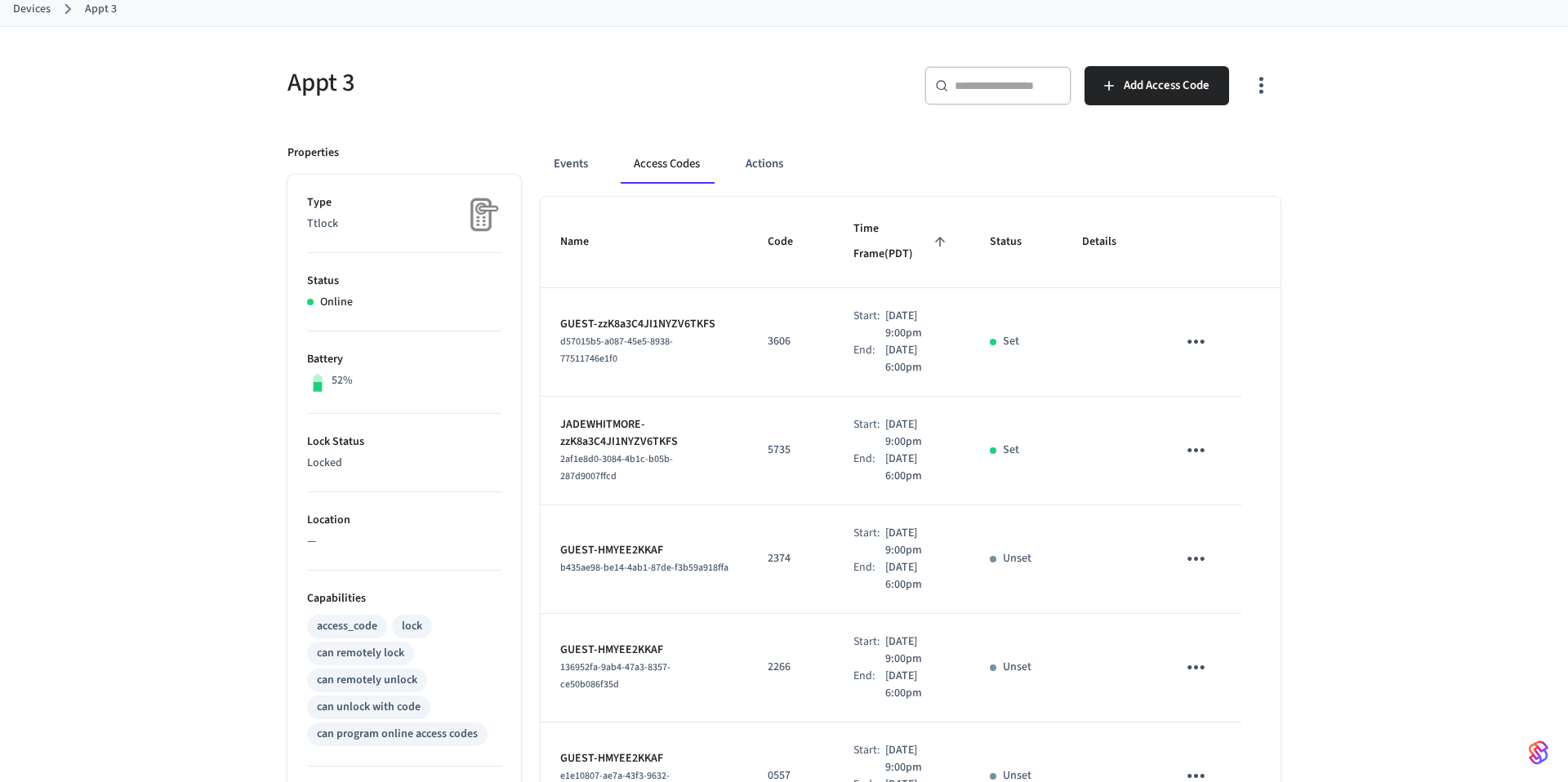
scroll to position [224, 0]
